Goal: Complete application form

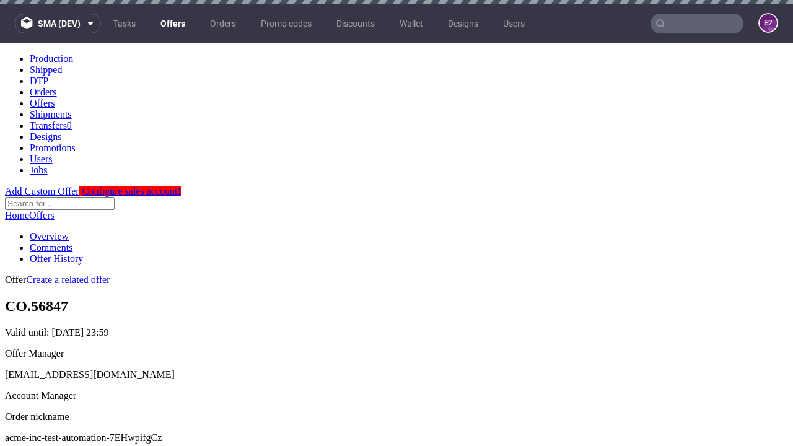
scroll to position [4, 0]
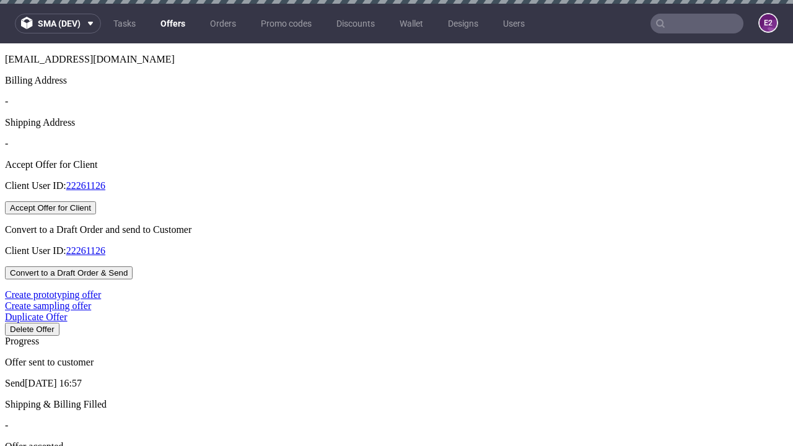
scroll to position [4, 0]
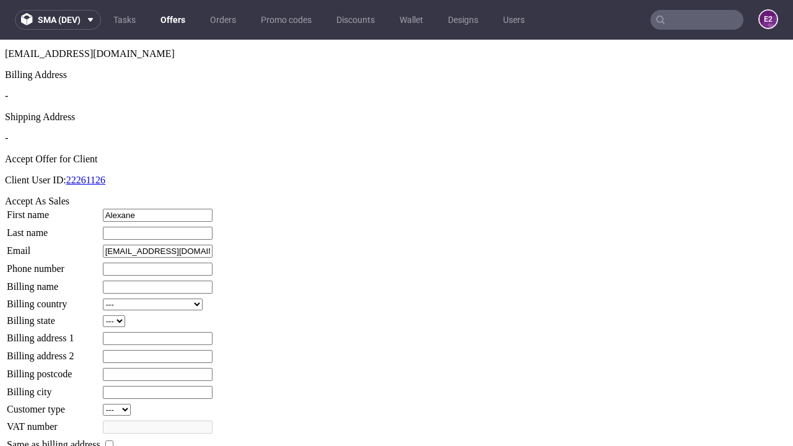
type input "Alexane"
type input "Cole"
type input "1509813888"
type input "Jewell59"
select select "13"
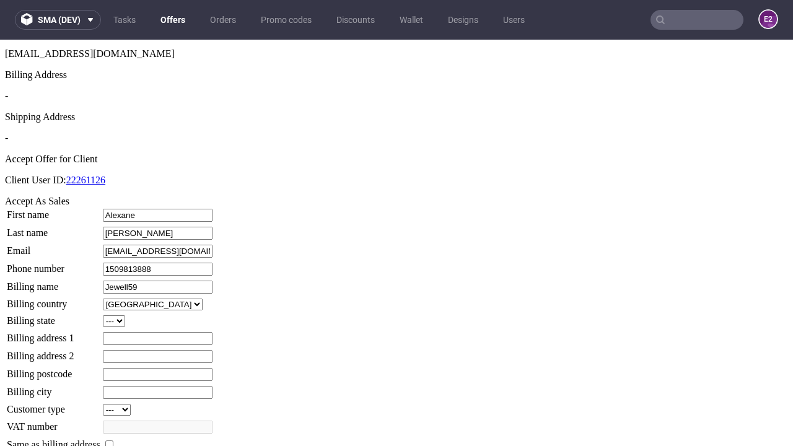
select select "132"
type input "Jewell59"
type input "13 Lind Yard"
type input "CS8 5QA"
type input "Shields Cross"
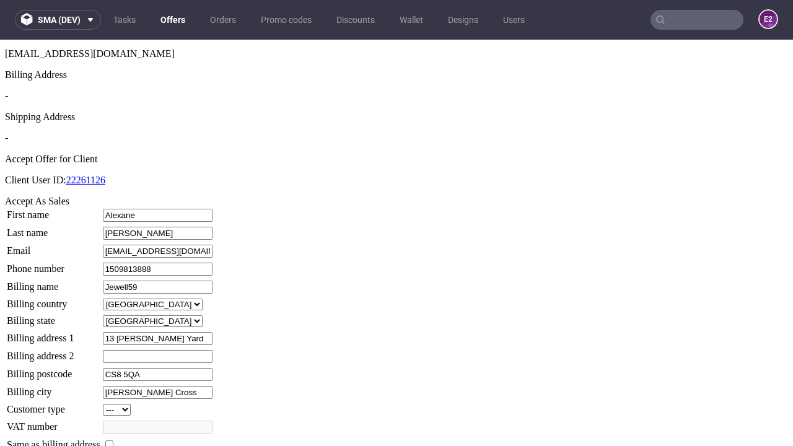
click at [113, 440] on input "checkbox" at bounding box center [109, 444] width 8 height 8
checkbox input "true"
type input "Jewell59"
select select "13"
type input "13 Lind Yard"
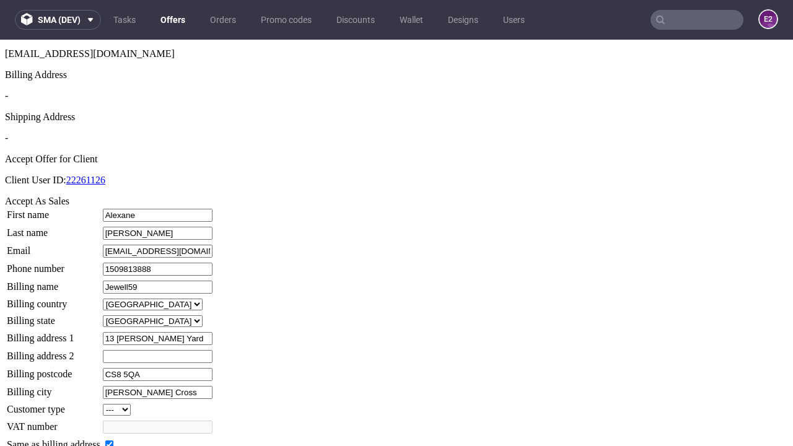
type input "CS8 5QA"
type input "Shields Cross"
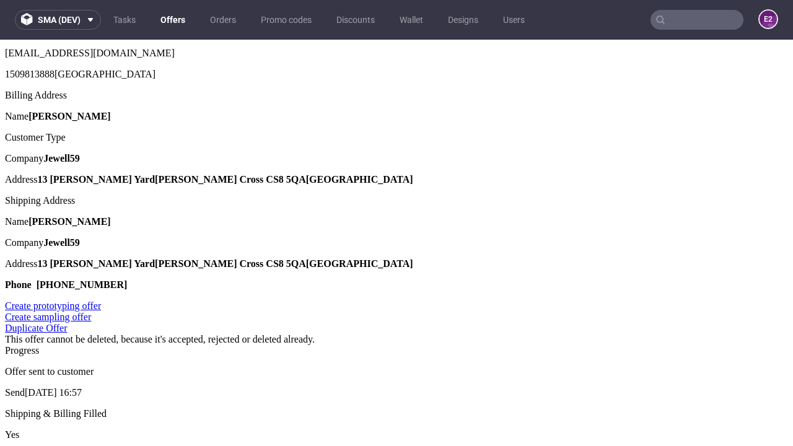
scroll to position [0, 0]
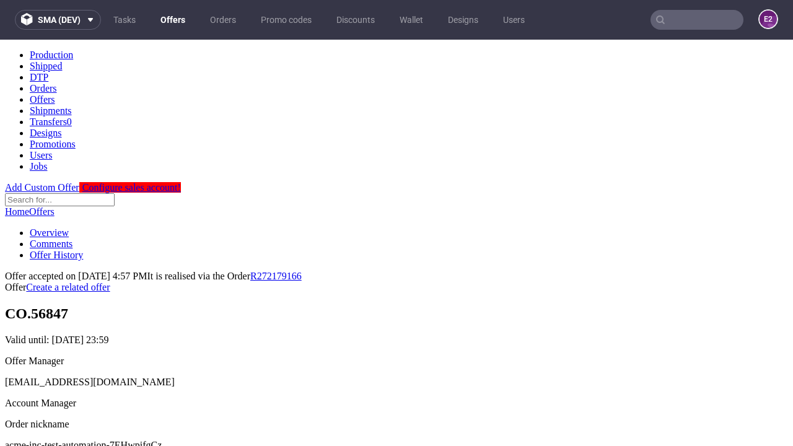
type input "[DATE]"
select select "12214305"
type input "In progress..."
